Goal: Task Accomplishment & Management: Manage account settings

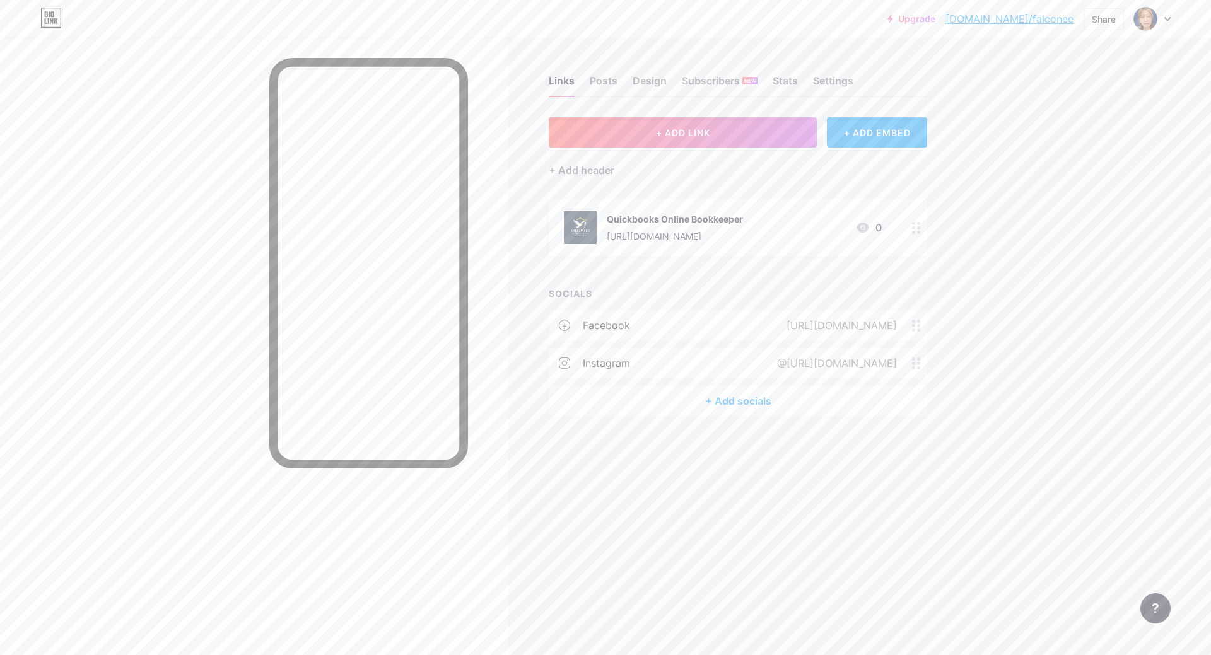
click at [1071, 321] on div "Upgrade [DOMAIN_NAME]/falcon... [DOMAIN_NAME]/falconee Share Switch accounts [P…" at bounding box center [605, 327] width 1211 height 655
click at [680, 129] on span "+ ADD LINK" at bounding box center [683, 132] width 54 height 11
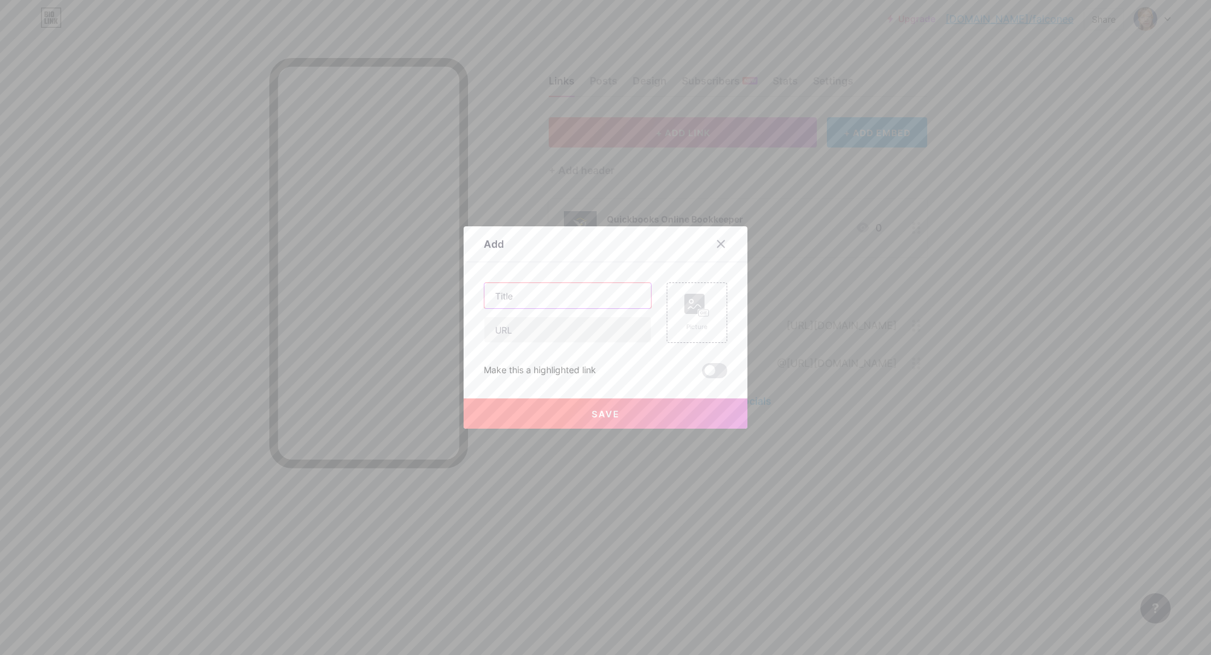
click at [522, 298] on input "text" at bounding box center [567, 295] width 166 height 25
type input "Contact Me"
click at [550, 326] on input "text" at bounding box center [567, 329] width 166 height 25
paste input "[URL][DOMAIN_NAME]"
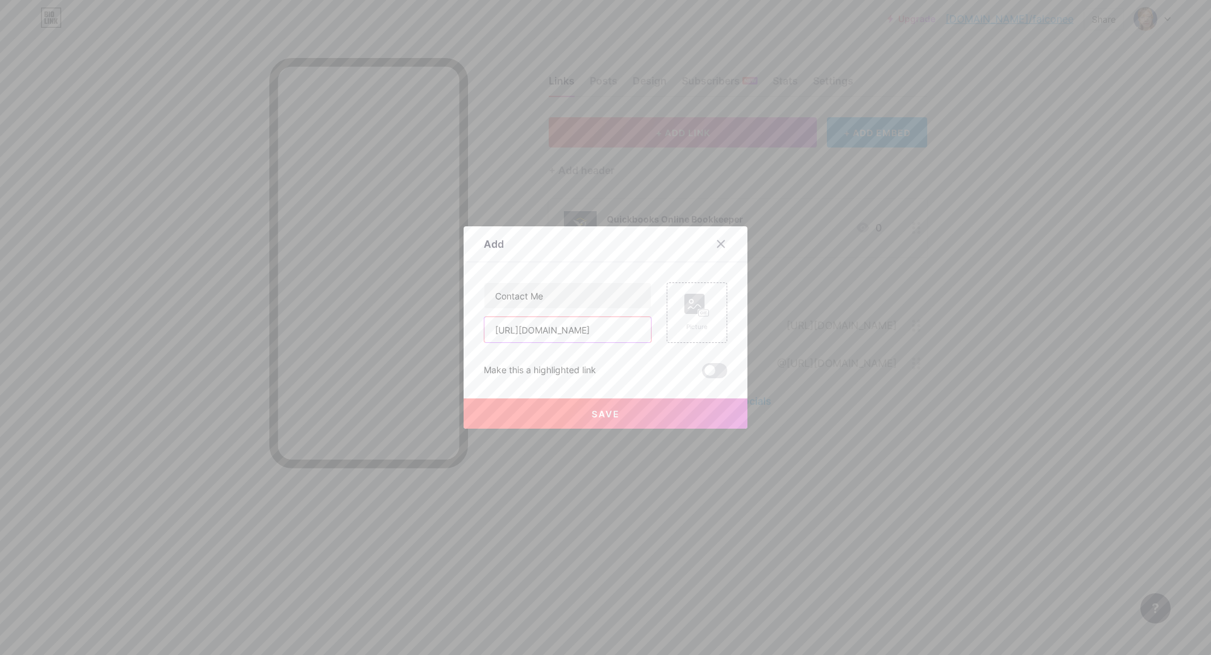
type input "[URL][DOMAIN_NAME]"
click at [607, 409] on span "Save" at bounding box center [605, 414] width 28 height 11
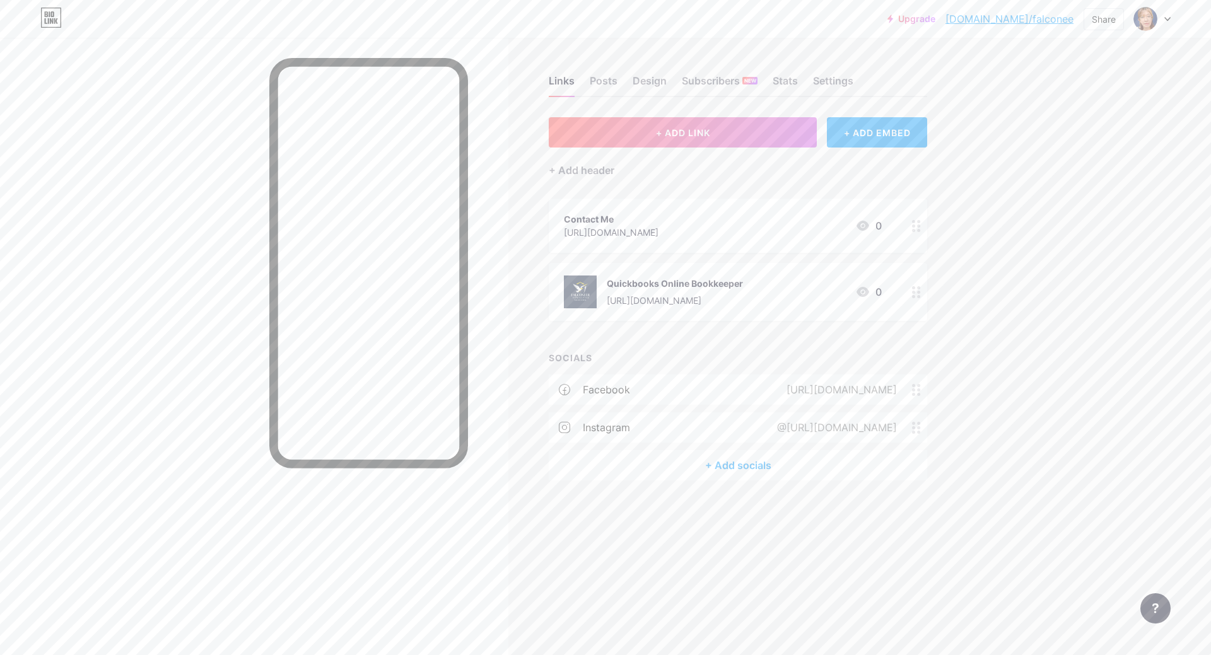
drag, startPoint x: 797, startPoint y: 276, endPoint x: 820, endPoint y: 243, distance: 39.7
click at [794, 221] on span "Contact Me [URL][DOMAIN_NAME] 0 Quickbooks Online Bookkeeper [URL][DOMAIN_NAME]…" at bounding box center [738, 260] width 378 height 122
click at [1027, 308] on div "Upgrade [DOMAIN_NAME]/falcon... [DOMAIN_NAME]/falconee Share Switch accounts [P…" at bounding box center [605, 327] width 1211 height 655
click at [1062, 351] on div "Upgrade [DOMAIN_NAME]/falcon... [DOMAIN_NAME]/falconee Share Switch accounts [P…" at bounding box center [605, 327] width 1211 height 655
click at [1102, 18] on div "Share" at bounding box center [1103, 19] width 24 height 13
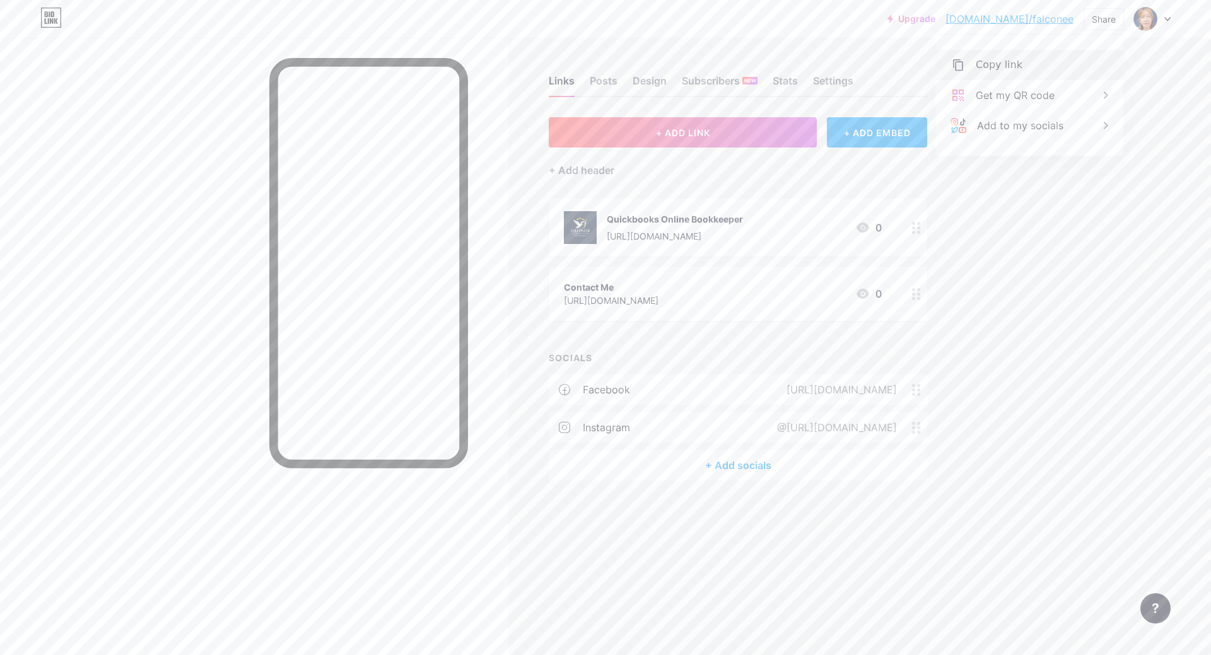
click at [985, 65] on div "Copy link" at bounding box center [998, 64] width 47 height 15
click at [1032, 268] on div "Upgrade [DOMAIN_NAME]/falcon... [DOMAIN_NAME]/falconee Share Copied [URL][DOMAI…" at bounding box center [605, 327] width 1211 height 655
click at [1099, 20] on div "Share" at bounding box center [1103, 19] width 24 height 13
click at [1016, 66] on div "Copy link" at bounding box center [998, 64] width 47 height 15
